Goal: Task Accomplishment & Management: Use online tool/utility

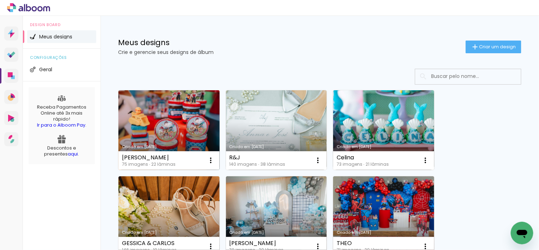
click at [169, 128] on link "Criado em [DATE]" at bounding box center [169, 130] width 101 height 80
